Goal: Task Accomplishment & Management: Complete application form

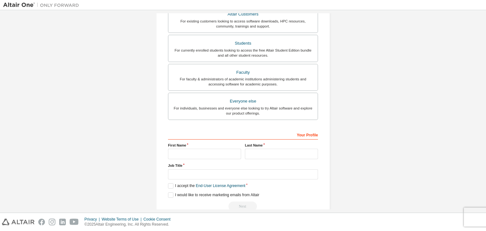
scroll to position [138, 0]
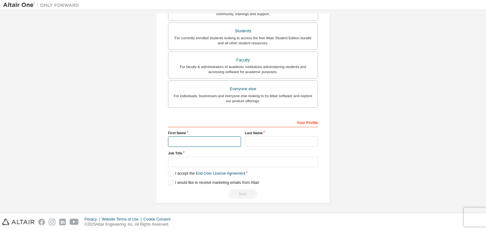
click at [197, 138] on input "text" at bounding box center [204, 141] width 73 height 10
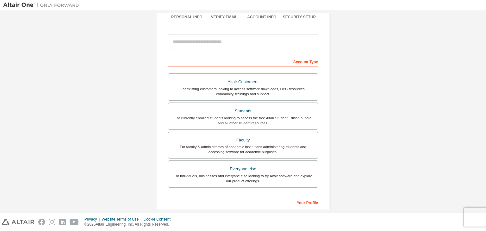
scroll to position [58, 0]
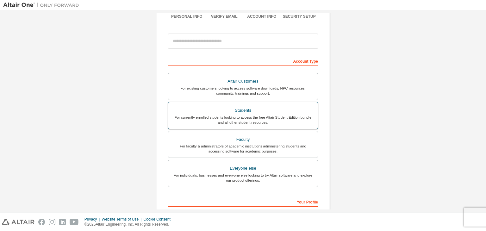
click at [226, 124] on div "For currently enrolled students looking to access the free Altair Student Editi…" at bounding box center [243, 120] width 142 height 10
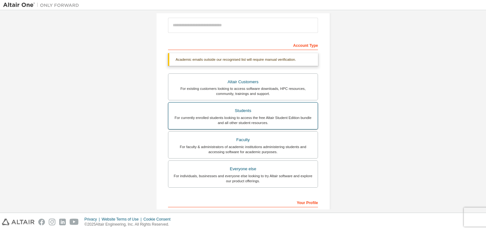
scroll to position [74, 0]
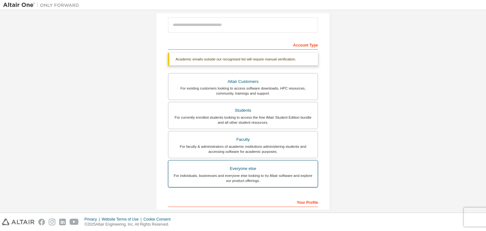
click at [226, 176] on div "For individuals, businesses and everyone else looking to try Altair software an…" at bounding box center [243, 178] width 142 height 10
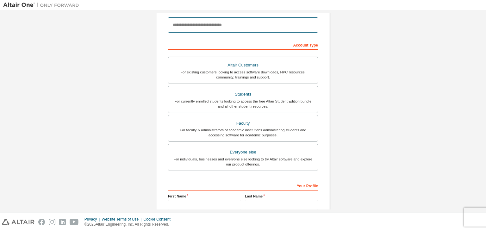
click at [209, 20] on input "email" at bounding box center [243, 24] width 150 height 15
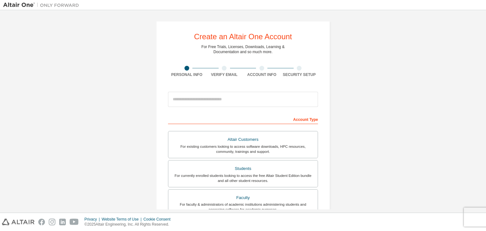
click at [374, 94] on div "Create an Altair One Account For Free Trials, Licenses, Downloads, Learning & D…" at bounding box center [243, 180] width 480 height 335
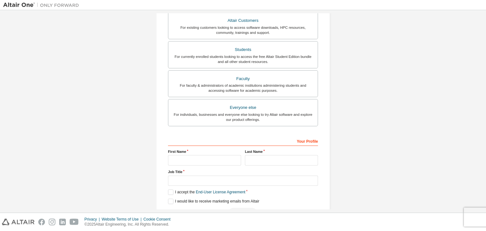
scroll to position [138, 0]
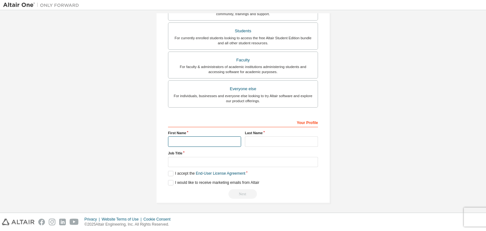
click at [213, 138] on input "text" at bounding box center [204, 141] width 73 height 10
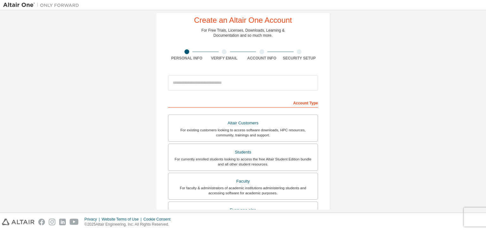
scroll to position [13, 0]
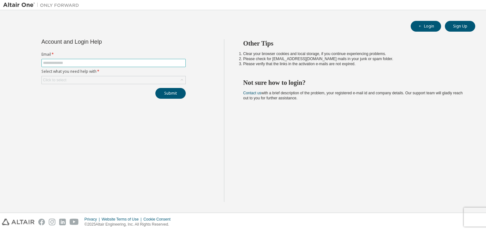
click at [114, 64] on input "text" at bounding box center [113, 62] width 141 height 5
type input "**********"
click at [114, 79] on div "Click to select" at bounding box center [114, 80] width 144 height 8
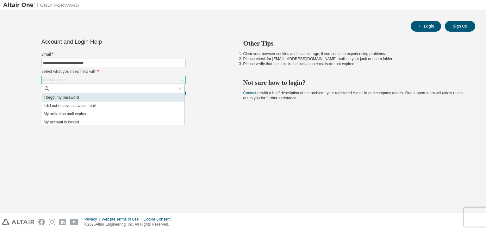
click at [113, 100] on li "I forgot my password" at bounding box center [113, 97] width 142 height 8
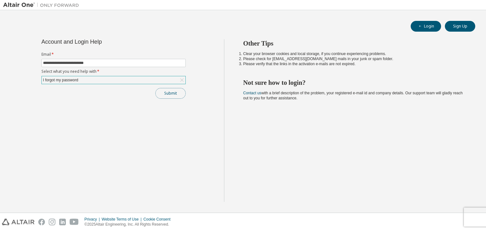
click at [165, 95] on button "Submit" at bounding box center [170, 93] width 30 height 11
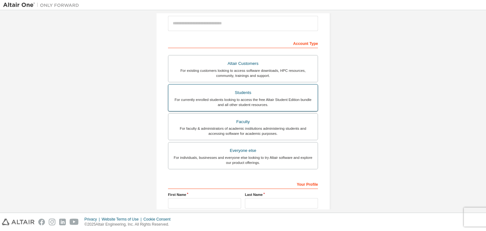
scroll to position [79, 0]
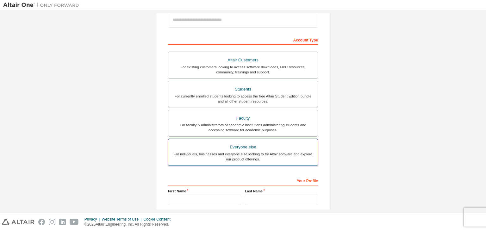
click at [250, 162] on label "Everyone else For individuals, businesses and everyone else looking to try Alta…" at bounding box center [243, 152] width 150 height 27
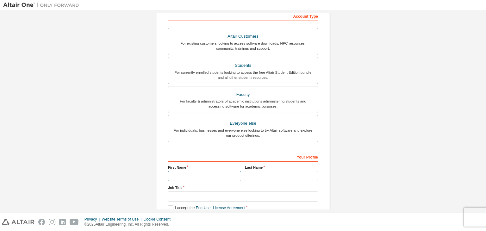
click at [224, 172] on input "text" at bounding box center [204, 176] width 73 height 10
type input "*******"
click at [254, 175] on input "text" at bounding box center [281, 176] width 73 height 10
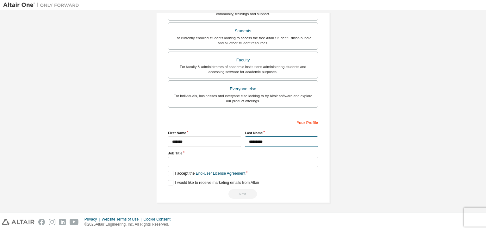
type input "*********"
click at [241, 162] on input "text" at bounding box center [243, 162] width 150 height 10
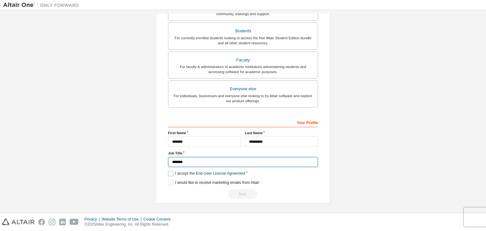
type input "*******"
click at [170, 173] on label "I accept the End-User License Agreement" at bounding box center [206, 173] width 77 height 5
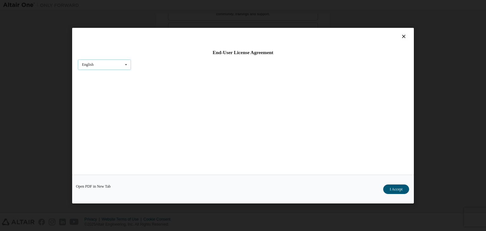
click at [122, 66] on icon at bounding box center [126, 64] width 8 height 10
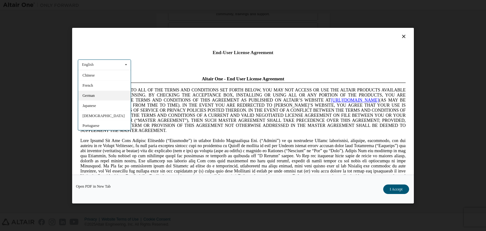
scroll to position [10, 0]
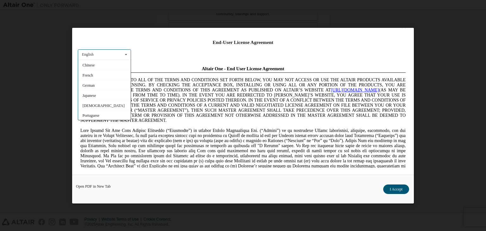
click at [115, 52] on div "English English Chinese French German Japanese Korean Portuguese" at bounding box center [104, 54] width 53 height 10
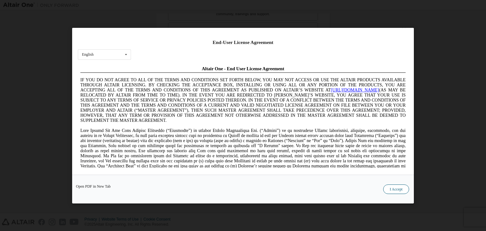
click at [406, 190] on button "I Accept" at bounding box center [396, 188] width 26 height 9
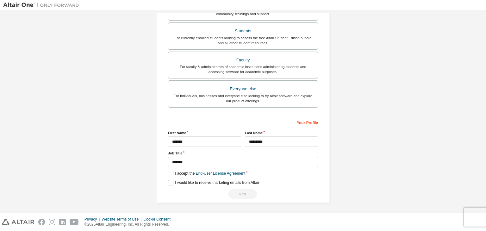
click at [169, 180] on label "I would like to receive marketing emails from Altair" at bounding box center [213, 182] width 91 height 5
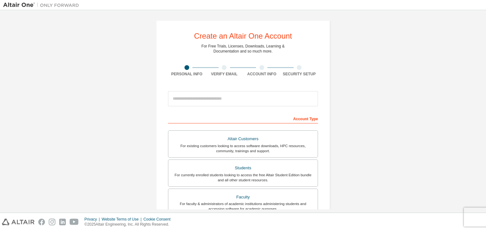
scroll to position [0, 0]
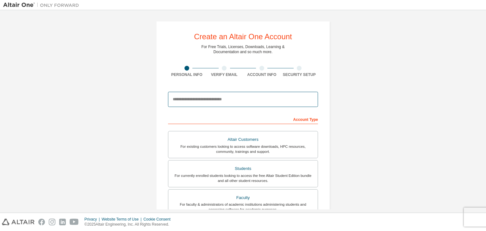
click at [218, 99] on input "email" at bounding box center [243, 99] width 150 height 15
type input "**********"
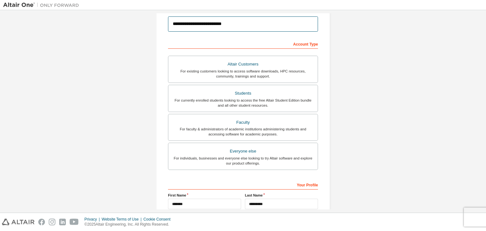
scroll to position [138, 0]
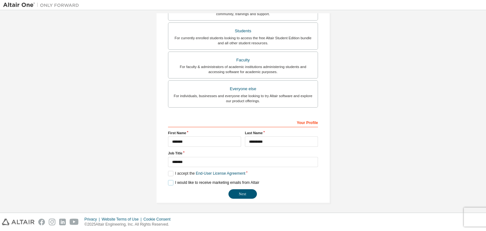
click at [170, 182] on label "I would like to receive marketing emails from Altair" at bounding box center [213, 182] width 91 height 5
click at [249, 195] on button "Next" at bounding box center [242, 193] width 28 height 9
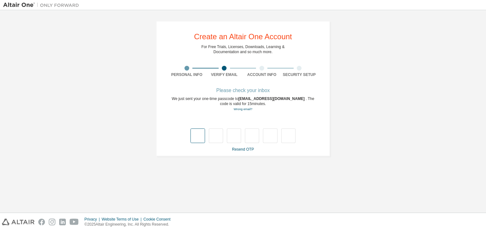
type input "*"
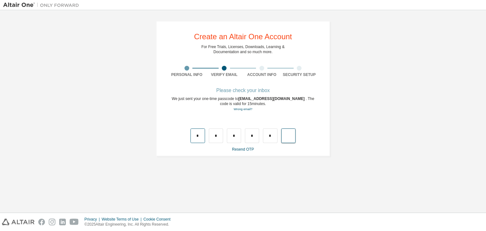
type input "*"
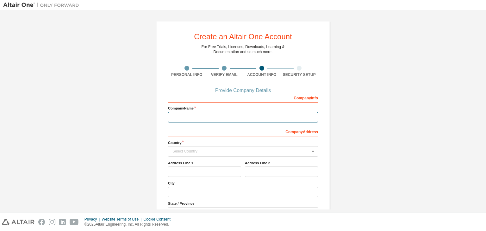
click at [227, 117] on input "text" at bounding box center [243, 117] width 150 height 10
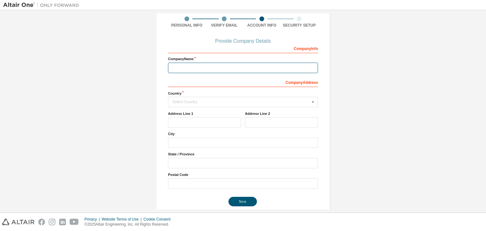
scroll to position [49, 0]
click at [241, 106] on input "text" at bounding box center [243, 102] width 149 height 10
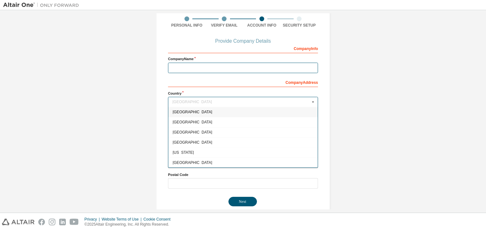
click at [238, 66] on input "text" at bounding box center [243, 68] width 150 height 10
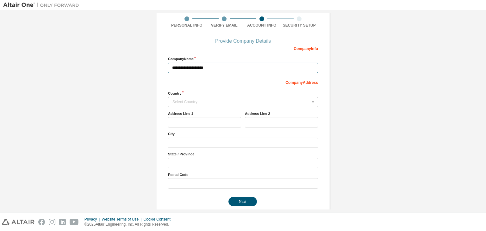
type input "**********"
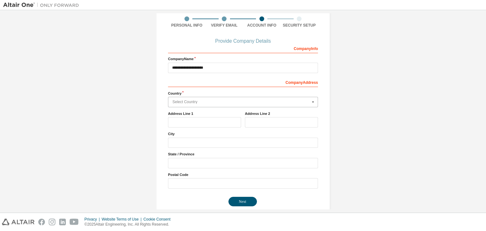
click at [220, 106] on input "text" at bounding box center [243, 102] width 149 height 10
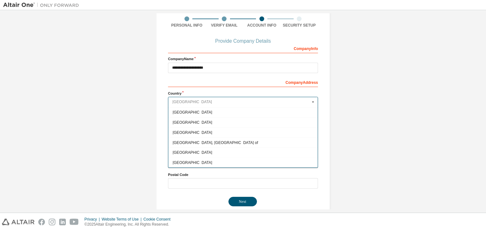
scroll to position [2086, 0]
click at [196, 147] on div "Thailand" at bounding box center [242, 152] width 149 height 10
type input "***"
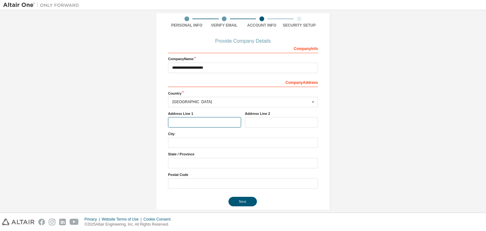
click at [197, 122] on input "text" at bounding box center [204, 122] width 73 height 10
click at [234, 200] on button "Next" at bounding box center [242, 201] width 28 height 9
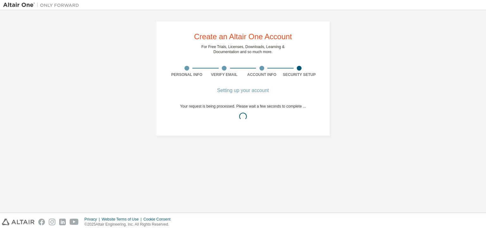
scroll to position [0, 0]
